Goal: Task Accomplishment & Management: Manage account settings

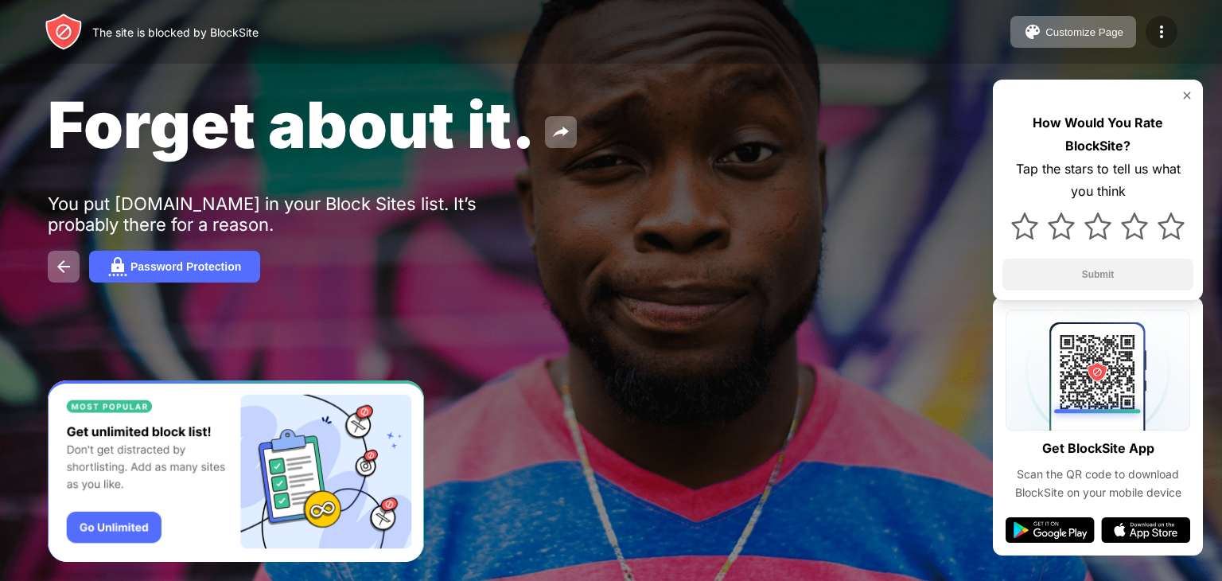
click at [1167, 26] on img at bounding box center [1161, 31] width 19 height 19
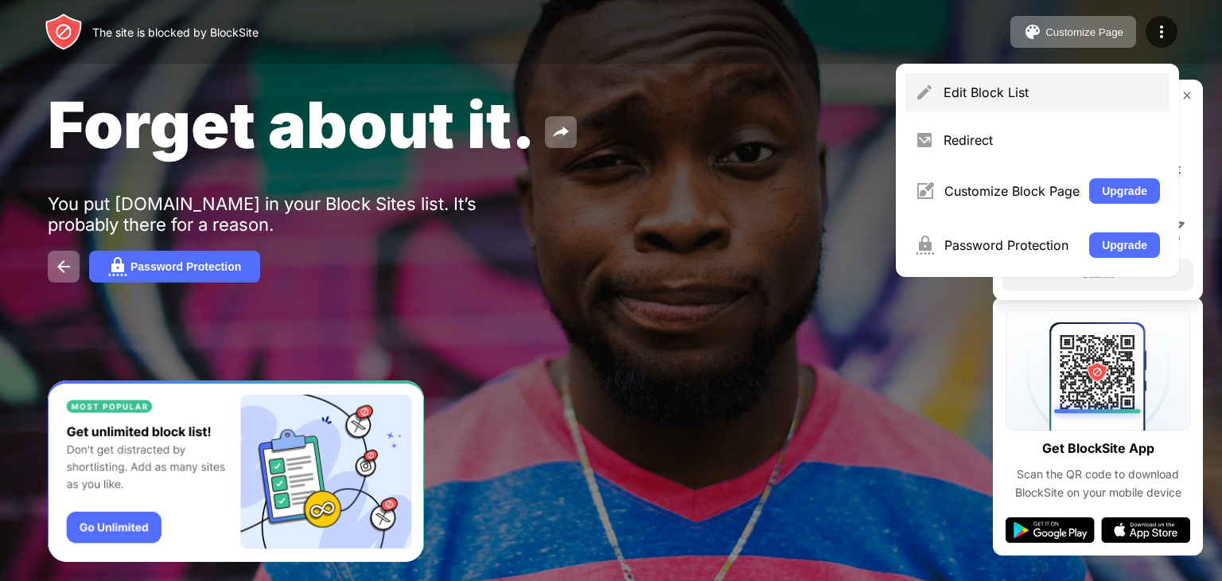
click at [923, 106] on div "Edit Block List" at bounding box center [1037, 92] width 264 height 38
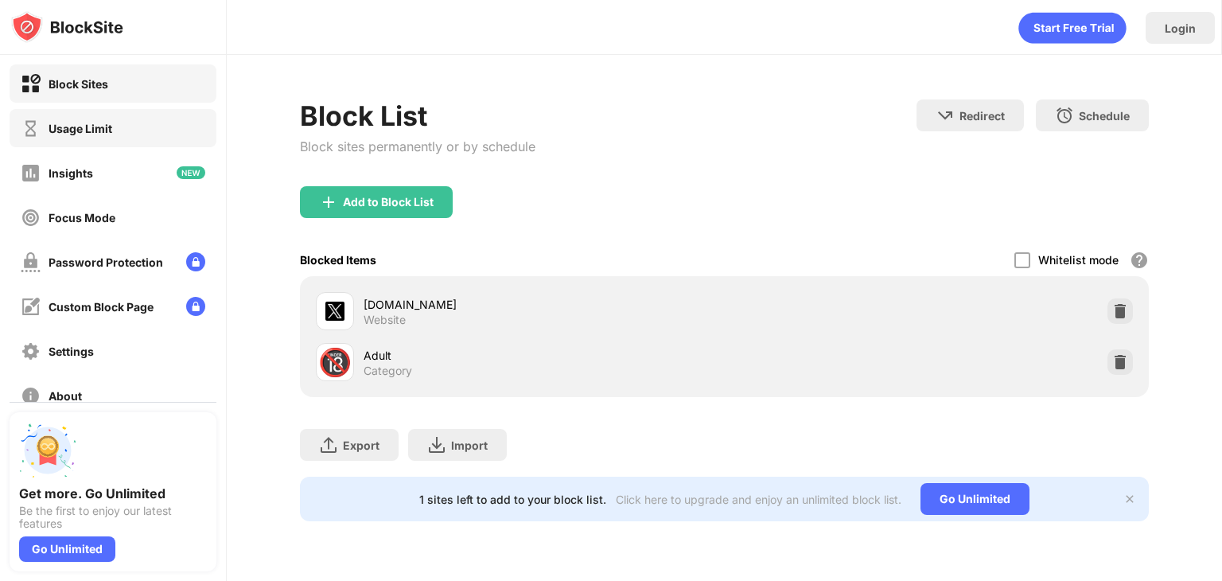
click at [124, 111] on div "Usage Limit" at bounding box center [113, 128] width 207 height 38
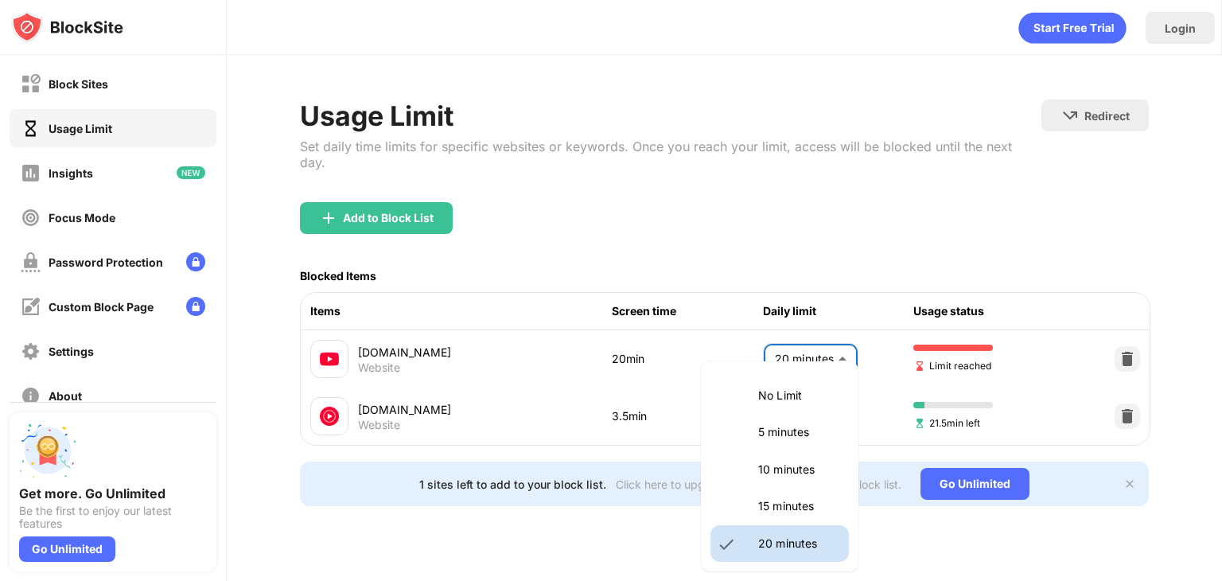
click at [821, 345] on body "Block Sites Usage Limit Insights Focus Mode Password Protection Custom Block Pa…" at bounding box center [611, 290] width 1222 height 581
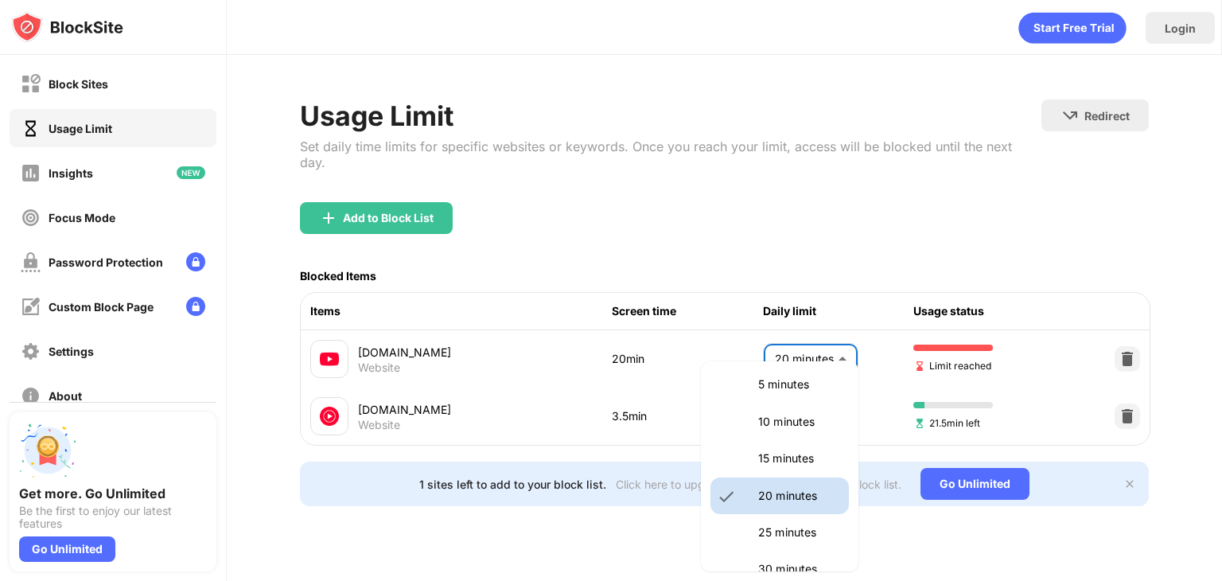
scroll to position [54, 0]
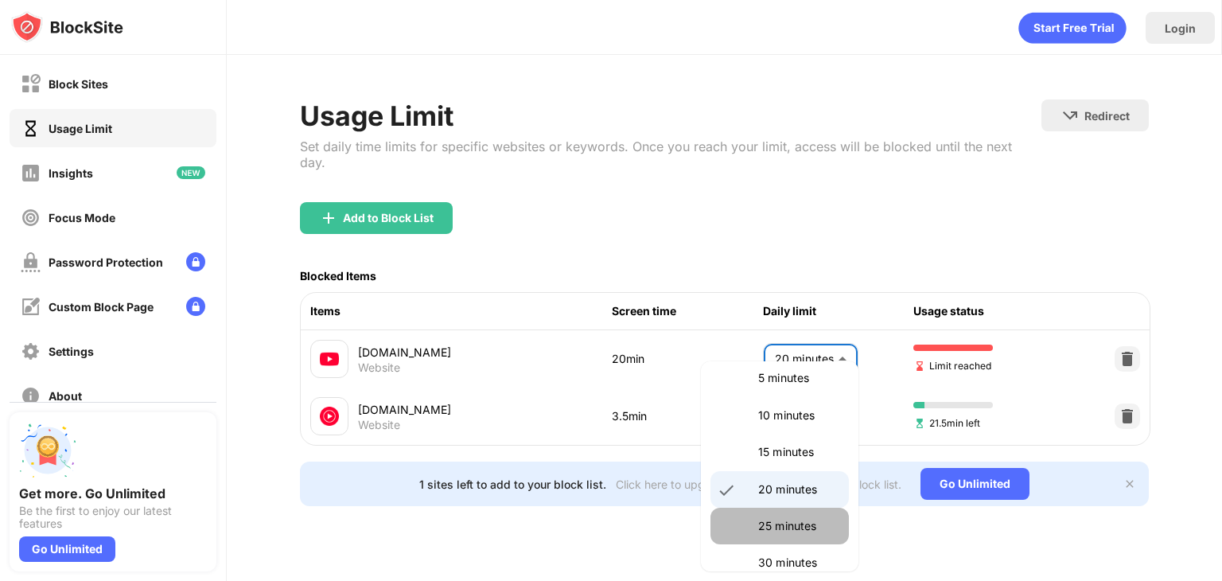
click at [795, 513] on li "25 minutes" at bounding box center [779, 526] width 138 height 37
type input "**"
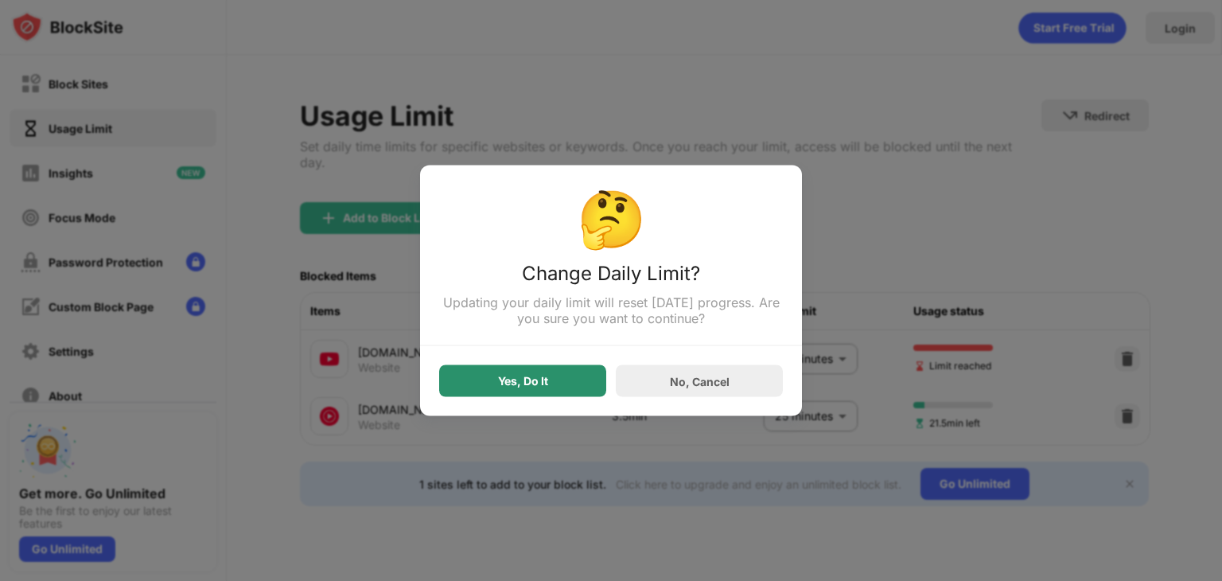
drag, startPoint x: 520, startPoint y: 364, endPoint x: 524, endPoint y: 383, distance: 18.7
click at [524, 383] on div "Yes, Do It No, Cancel" at bounding box center [611, 371] width 344 height 51
click at [524, 383] on div "Yes, Do It" at bounding box center [523, 381] width 50 height 13
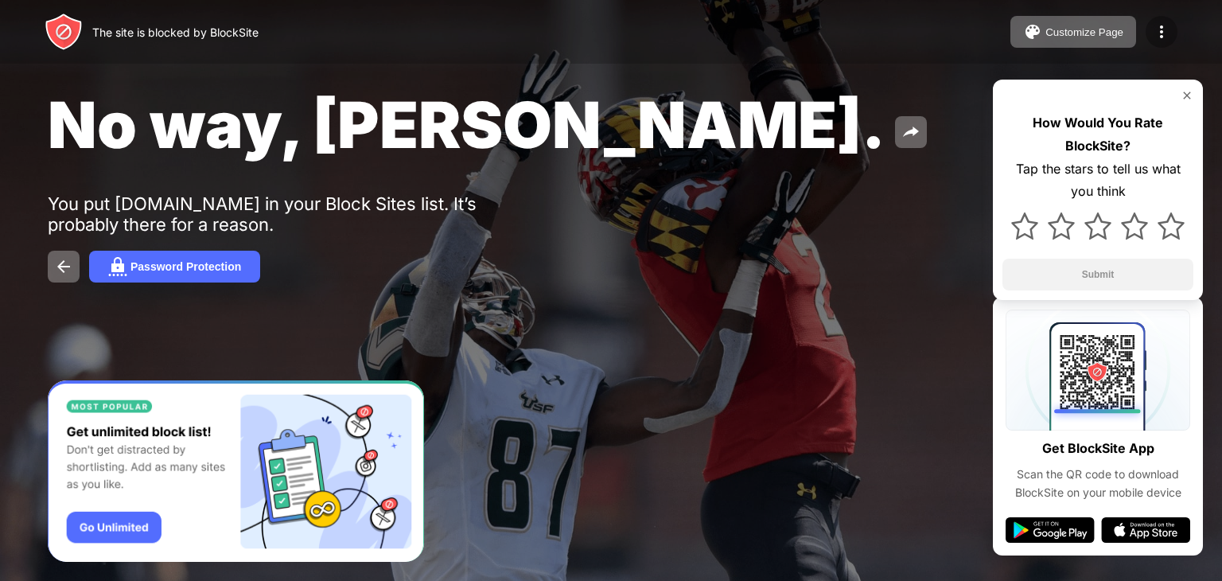
drag, startPoint x: 1152, startPoint y: 13, endPoint x: 1152, endPoint y: 22, distance: 9.5
click at [1152, 22] on div "The site is blocked by BlockSite Customize Page Edit Block List Redirect Custom…" at bounding box center [611, 32] width 1222 height 64
click at [1152, 22] on img at bounding box center [1161, 31] width 19 height 19
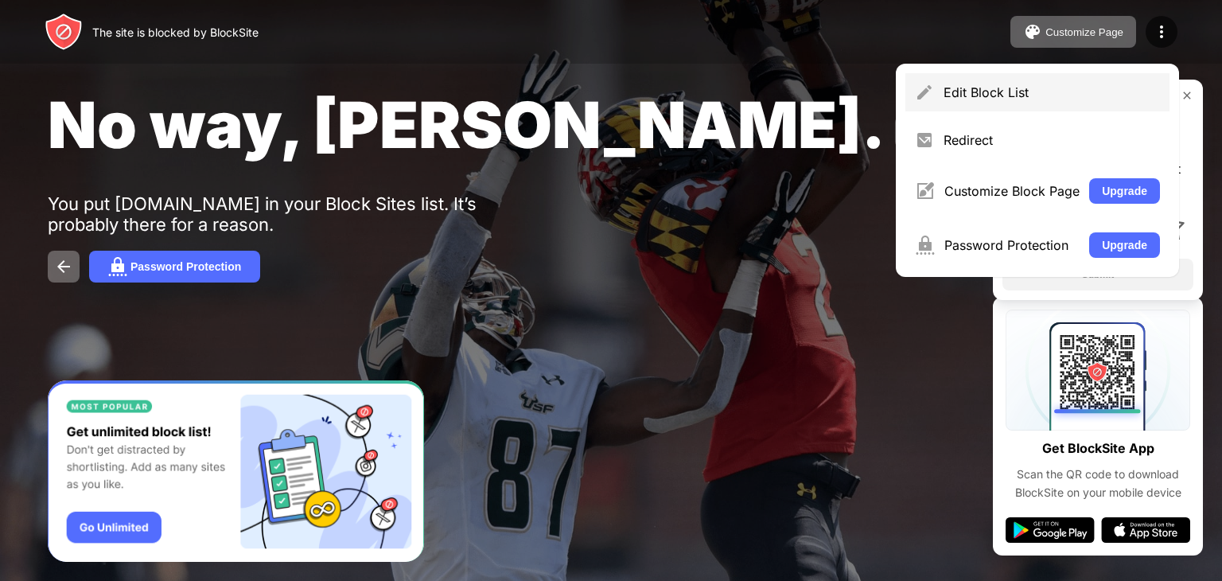
click at [1050, 76] on div "Edit Block List" at bounding box center [1037, 92] width 264 height 38
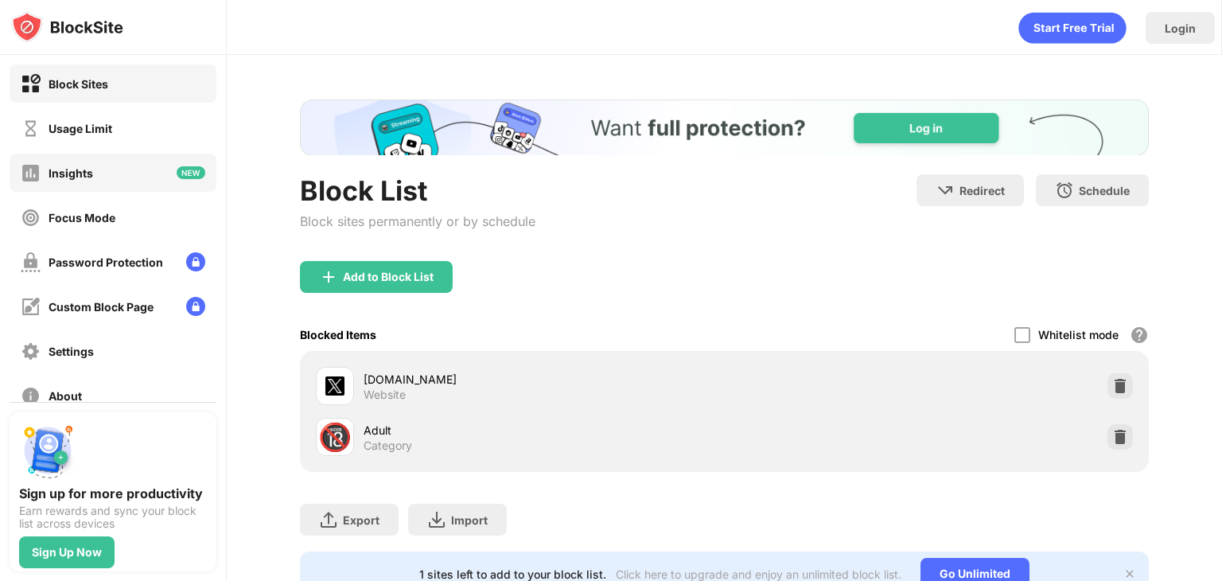
drag, startPoint x: 152, startPoint y: 154, endPoint x: 148, endPoint y: 130, distance: 25.0
click at [148, 130] on div "Block Sites Usage Limit Insights Focus Mode Password Protection Custom Block Pa…" at bounding box center [113, 239] width 226 height 369
click at [148, 130] on div "Usage Limit" at bounding box center [113, 128] width 207 height 38
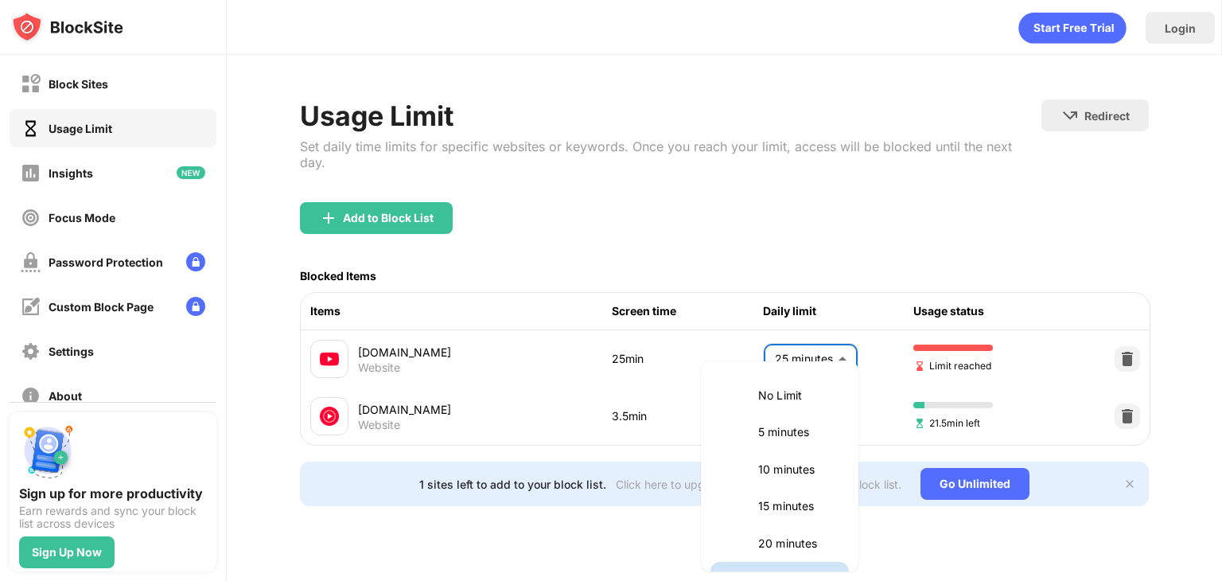
click at [824, 324] on body "Block Sites Usage Limit Insights Focus Mode Password Protection Custom Block Pa…" at bounding box center [611, 290] width 1222 height 581
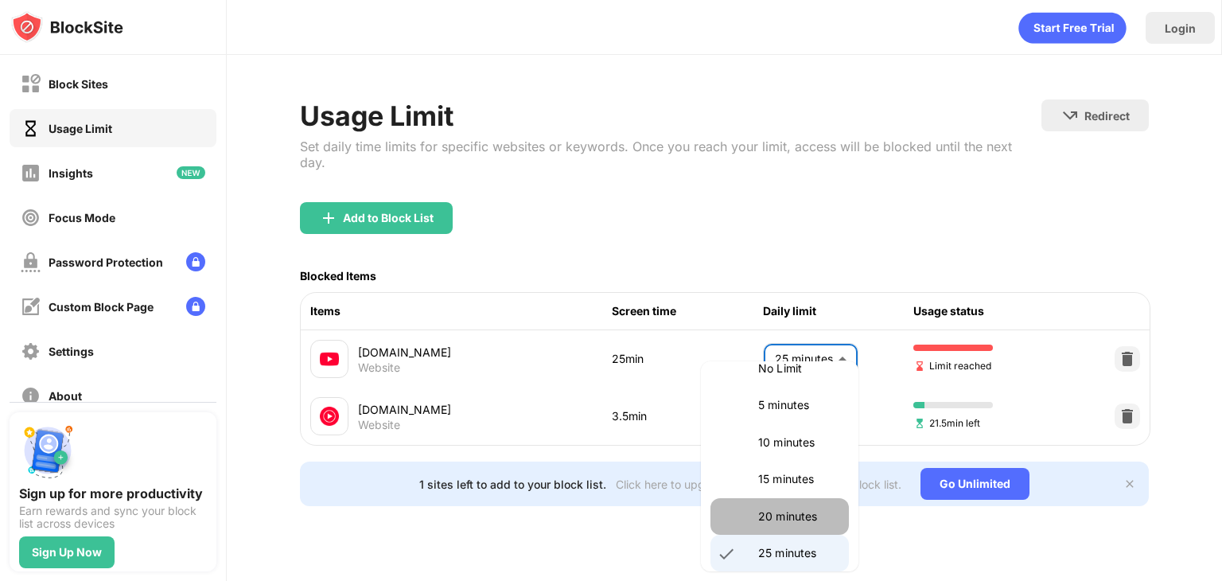
click at [807, 520] on p "20 minutes" at bounding box center [798, 517] width 81 height 18
type input "**"
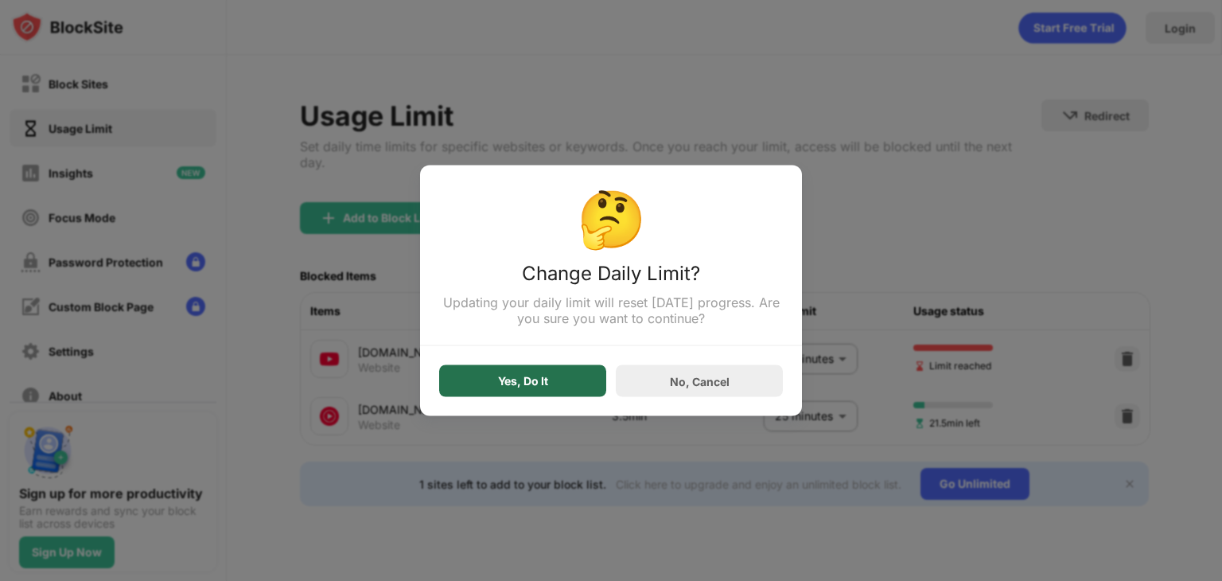
click at [519, 390] on div "Yes, Do It" at bounding box center [522, 381] width 167 height 32
